Goal: Information Seeking & Learning: Find specific fact

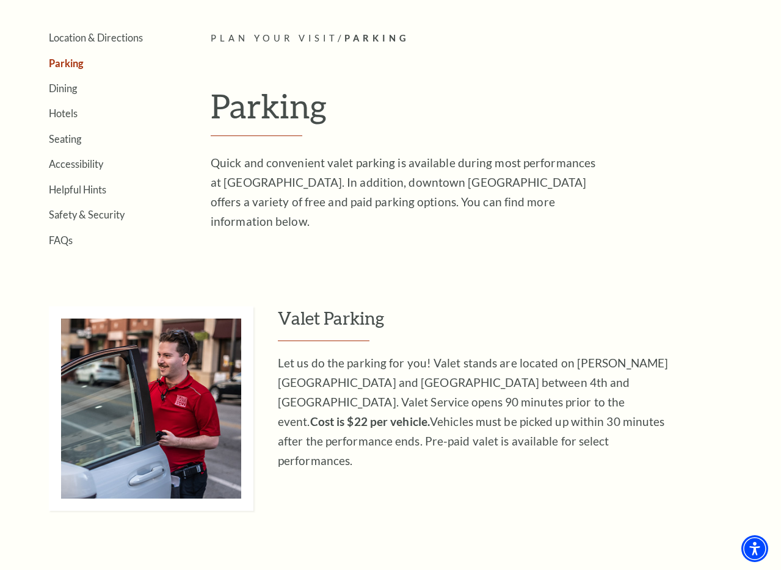
scroll to position [278, 0]
click at [400, 171] on p "Quick and convenient valet parking is available during most performances at [GE…" at bounding box center [409, 192] width 397 height 78
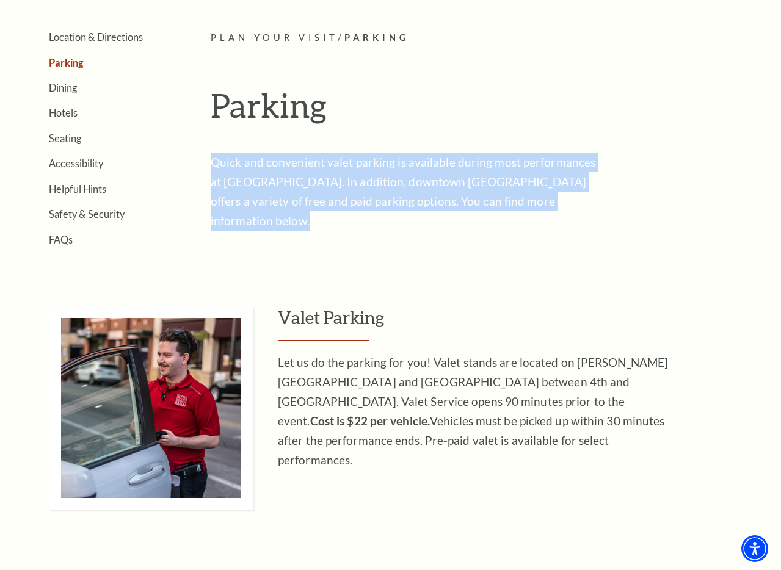
click at [400, 171] on p "Quick and convenient valet parking is available during most performances at [GE…" at bounding box center [409, 192] width 397 height 78
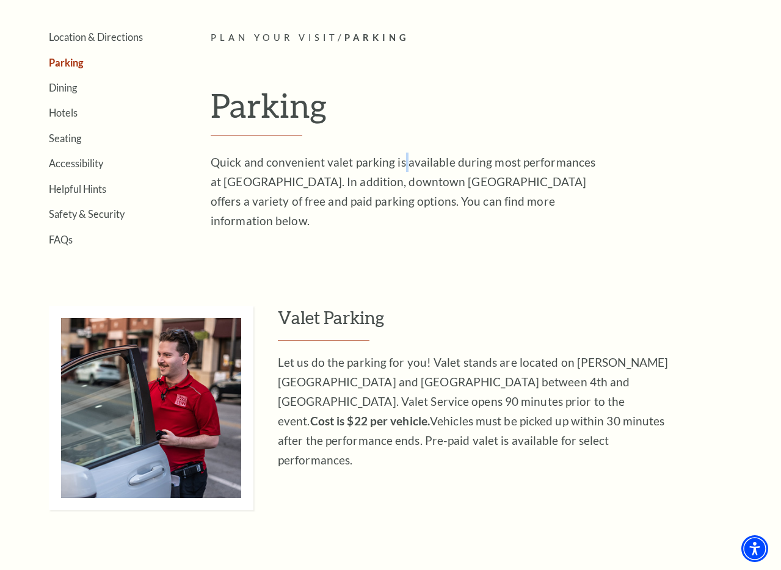
click at [400, 171] on p "Quick and convenient valet parking is available during most performances at [GE…" at bounding box center [409, 192] width 397 height 78
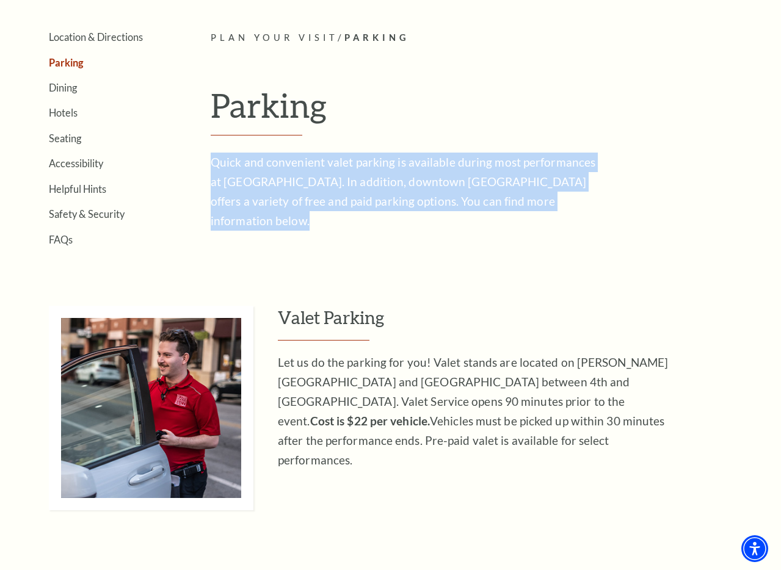
click at [400, 171] on p "Quick and convenient valet parking is available during most performances at [GE…" at bounding box center [409, 192] width 397 height 78
click at [397, 171] on p "Quick and convenient valet parking is available during most performances at [GE…" at bounding box center [409, 192] width 397 height 78
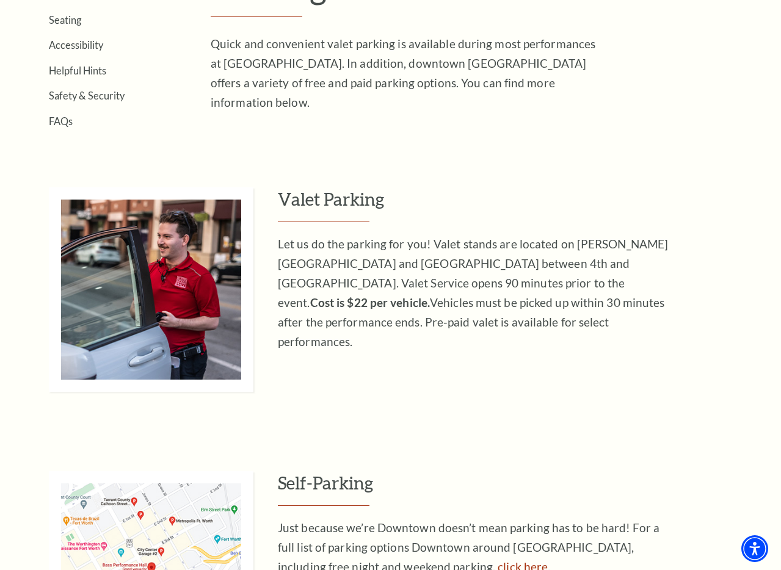
scroll to position [402, 0]
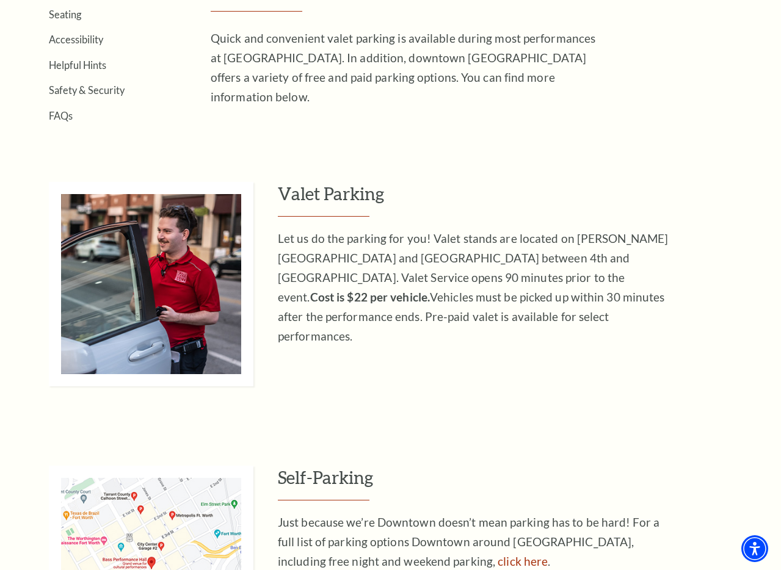
click at [358, 255] on p "Let us do the parking for you! Valet stands are located on [PERSON_NAME][GEOGRA…" at bounding box center [476, 287] width 397 height 117
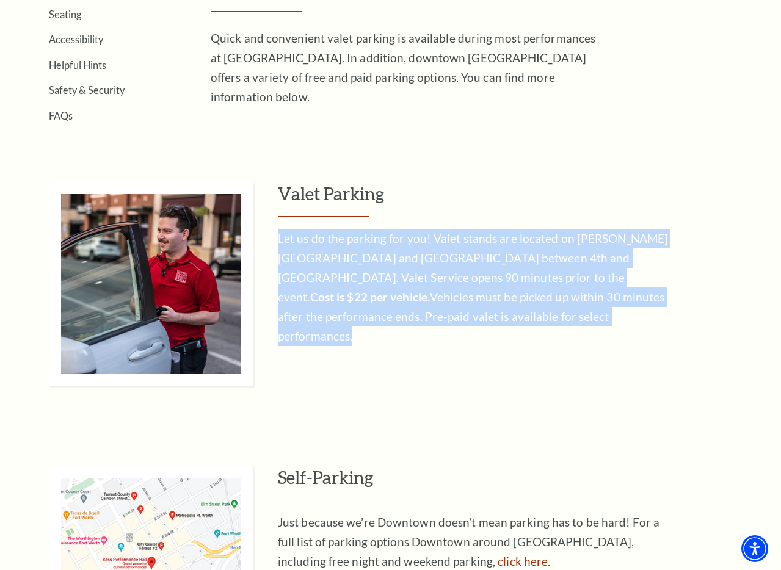
click at [358, 256] on p "Let us do the parking for you! Valet stands are located on [PERSON_NAME][GEOGRA…" at bounding box center [476, 287] width 397 height 117
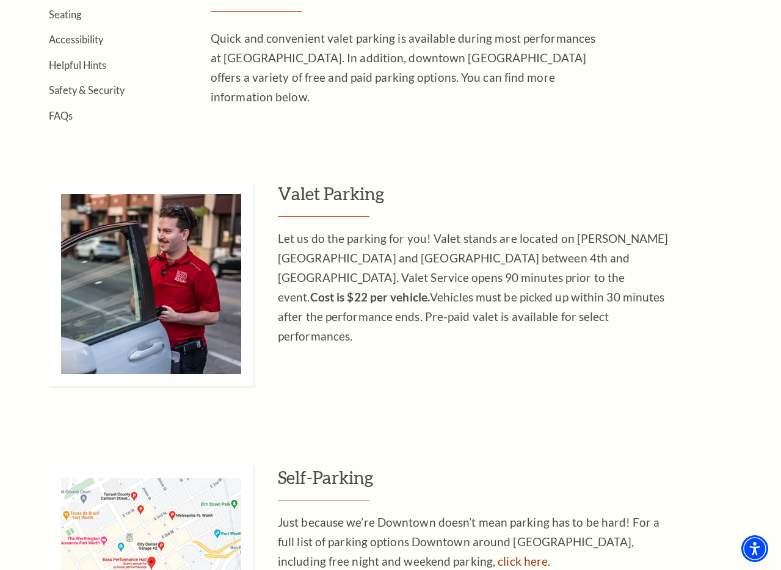
click at [358, 256] on p "Let us do the parking for you! Valet stands are located on [PERSON_NAME][GEOGRA…" at bounding box center [476, 287] width 397 height 117
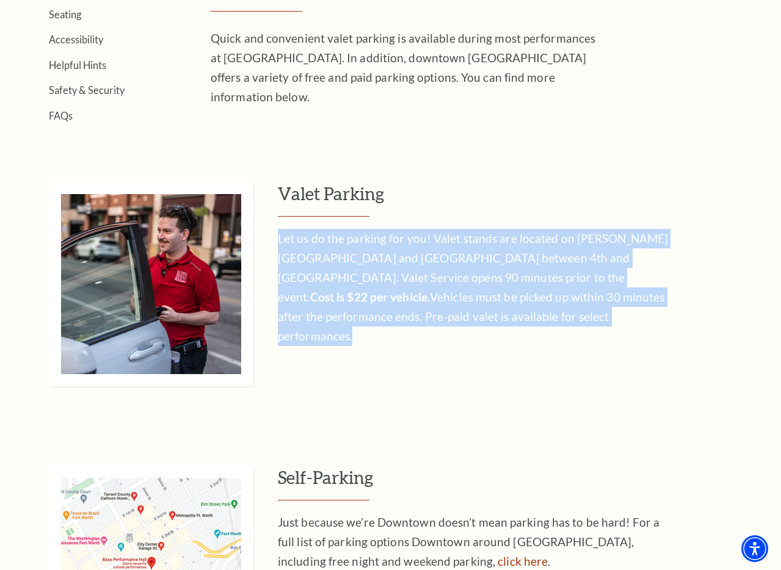
click at [358, 256] on p "Let us do the parking for you! Valet stands are located on [PERSON_NAME][GEOGRA…" at bounding box center [476, 287] width 397 height 117
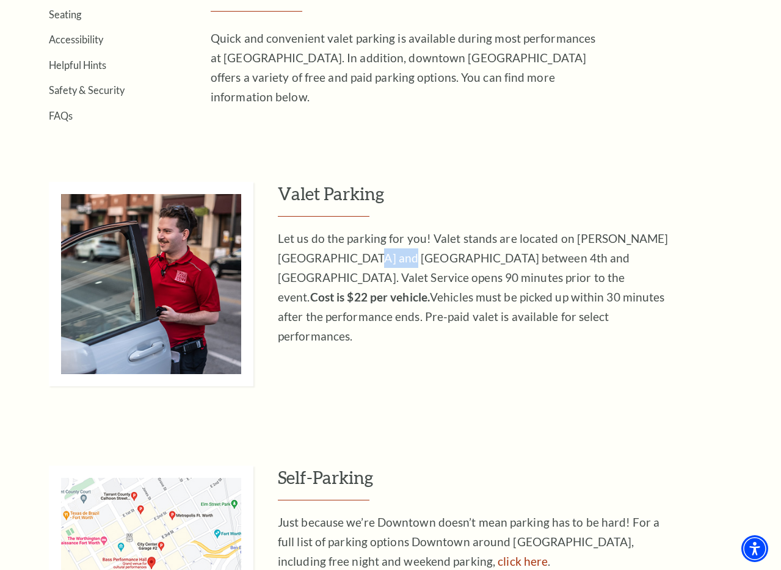
click at [358, 256] on p "Let us do the parking for you! Valet stands are located on [PERSON_NAME][GEOGRA…" at bounding box center [476, 287] width 397 height 117
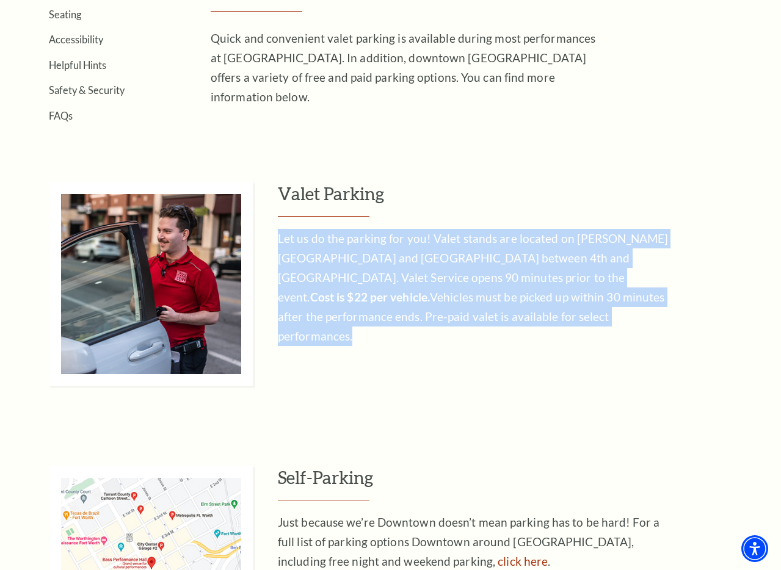
click at [358, 256] on p "Let us do the parking for you! Valet stands are located on [PERSON_NAME][GEOGRA…" at bounding box center [476, 287] width 397 height 117
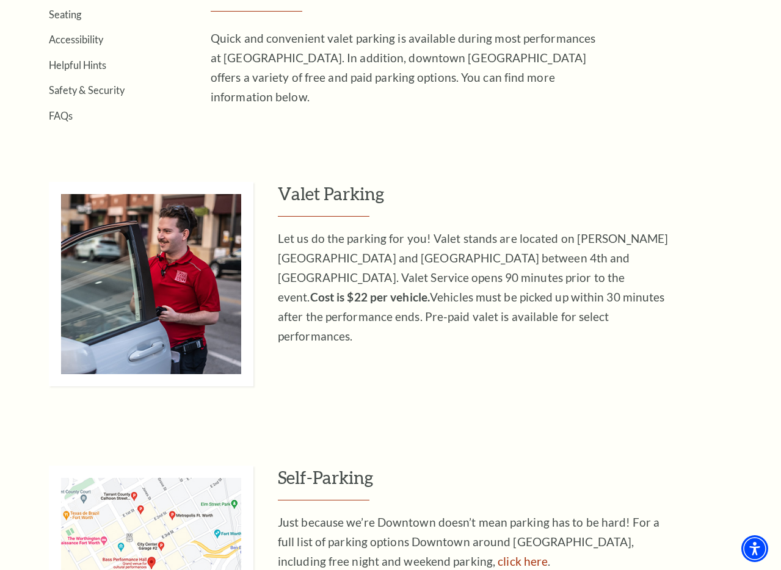
click at [358, 256] on p "Let us do the parking for you! Valet stands are located on [PERSON_NAME][GEOGRA…" at bounding box center [476, 287] width 397 height 117
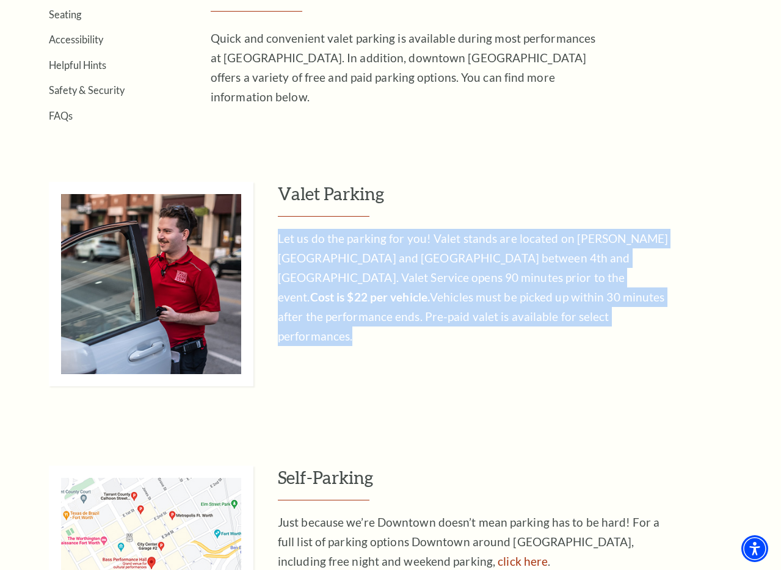
click at [358, 256] on p "Let us do the parking for you! Valet stands are located on [PERSON_NAME][GEOGRA…" at bounding box center [476, 287] width 397 height 117
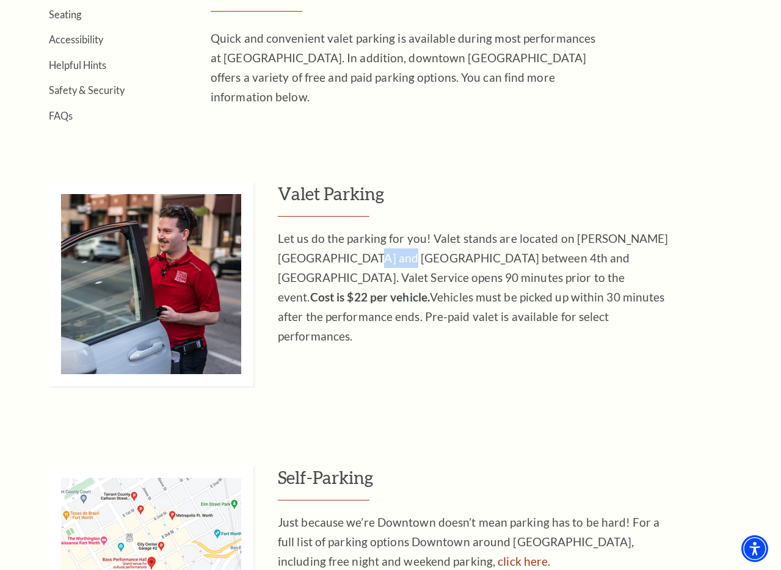
click at [358, 256] on p "Let us do the parking for you! Valet stands are located on [PERSON_NAME][GEOGRA…" at bounding box center [476, 287] width 397 height 117
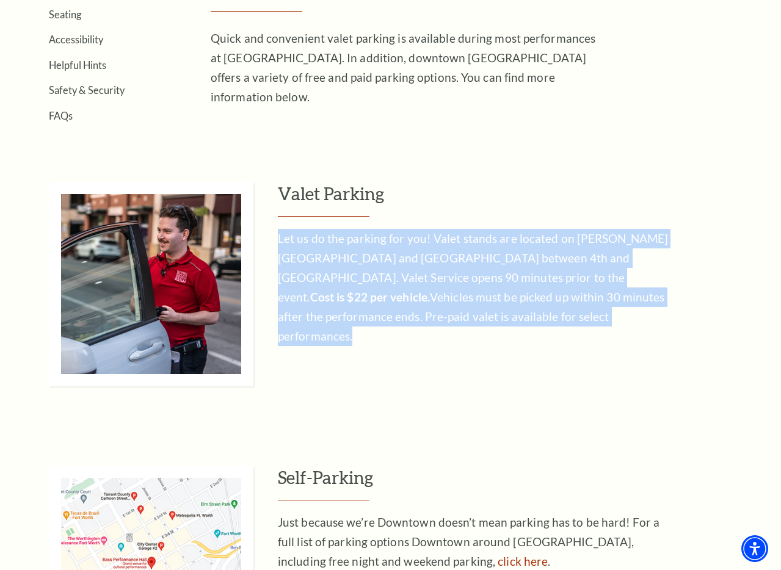
click at [358, 256] on p "Let us do the parking for you! Valet stands are located on [PERSON_NAME][GEOGRA…" at bounding box center [476, 287] width 397 height 117
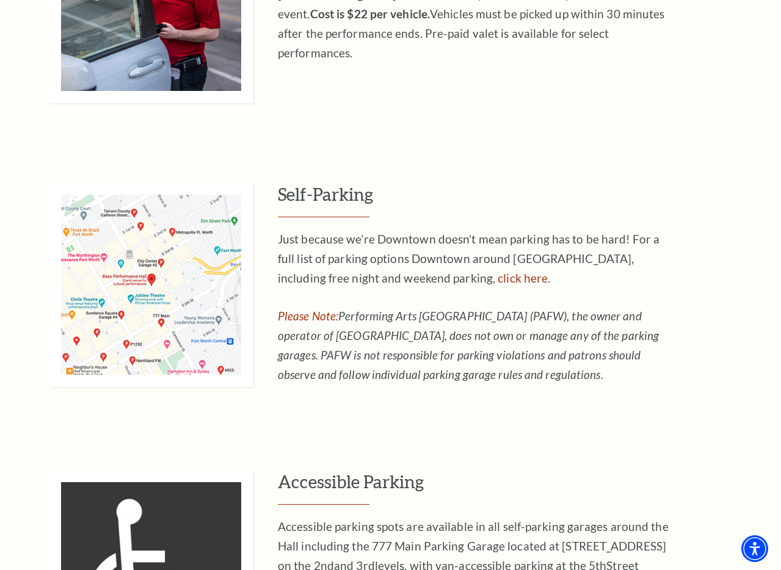
scroll to position [684, 0]
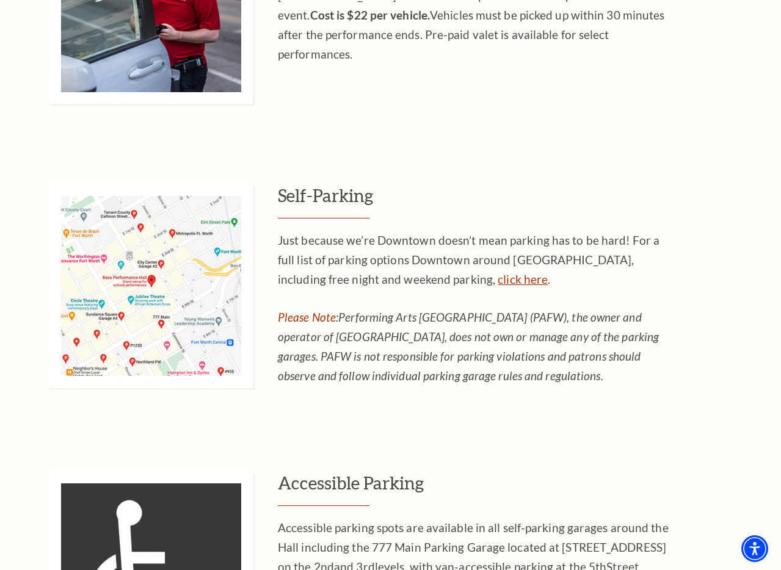
click at [498, 278] on link "click here" at bounding box center [523, 279] width 50 height 14
